Goal: Task Accomplishment & Management: Manage account settings

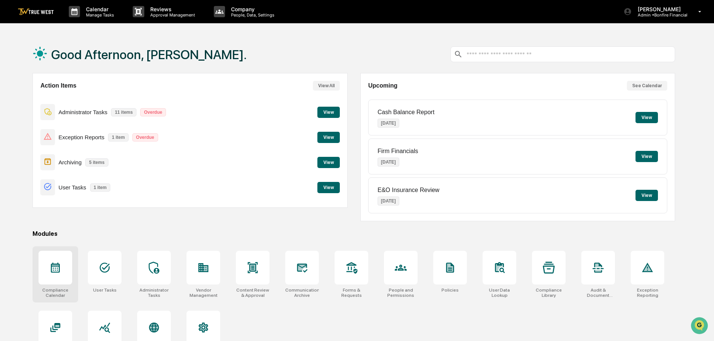
click at [54, 269] on icon at bounding box center [55, 267] width 12 height 12
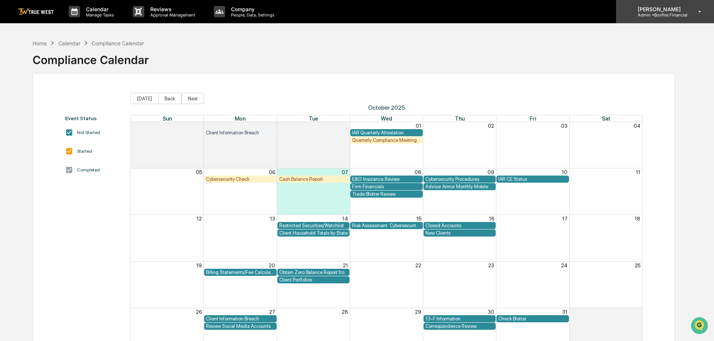
click at [660, 13] on p "Admin • Bonfire Financial" at bounding box center [660, 14] width 56 height 5
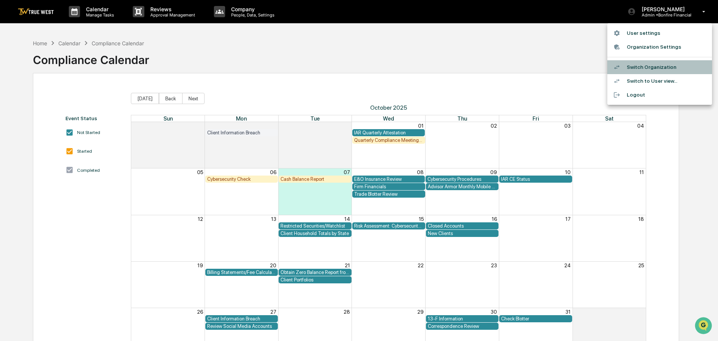
click at [655, 67] on li "Switch Organization" at bounding box center [659, 67] width 105 height 14
